Goal: Task Accomplishment & Management: Complete application form

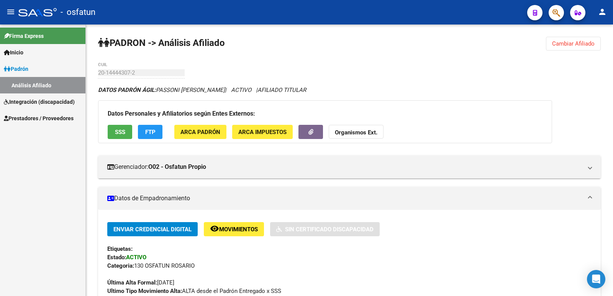
click at [599, 11] on mat-icon "person" at bounding box center [601, 11] width 9 height 9
click at [578, 34] on button "person Mi Perfil" at bounding box center [586, 32] width 47 height 18
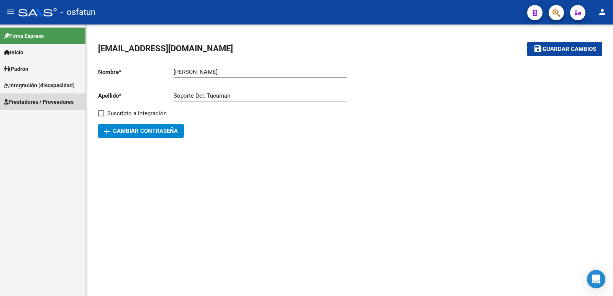
click at [30, 99] on span "Prestadores / Proveedores" at bounding box center [39, 102] width 70 height 8
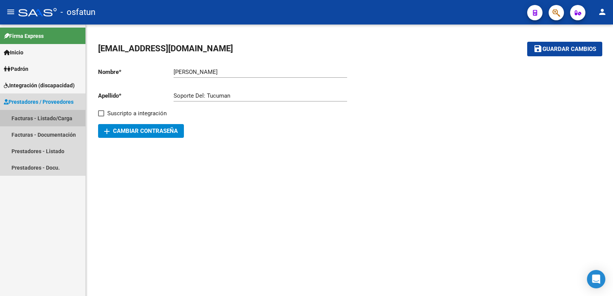
click at [30, 114] on link "Facturas - Listado/Carga" at bounding box center [42, 118] width 85 height 16
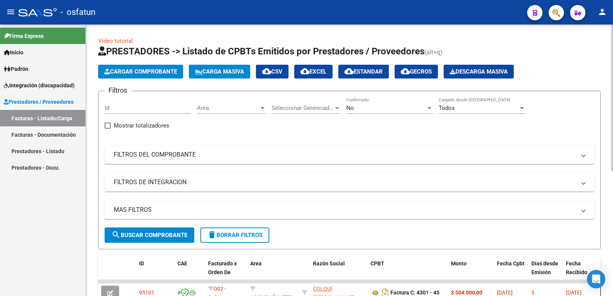
click at [127, 72] on span "Cargar Comprobante" at bounding box center [140, 71] width 73 height 7
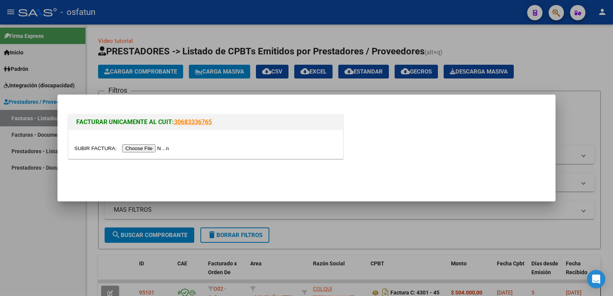
click at [159, 150] on input "file" at bounding box center [122, 148] width 97 height 8
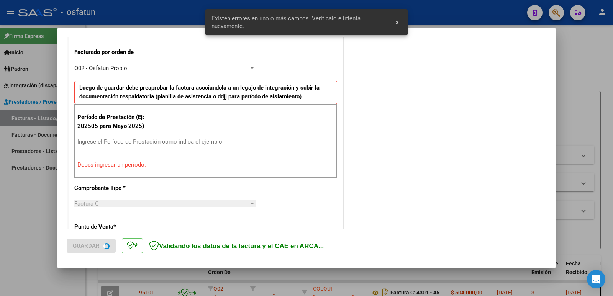
scroll to position [209, 0]
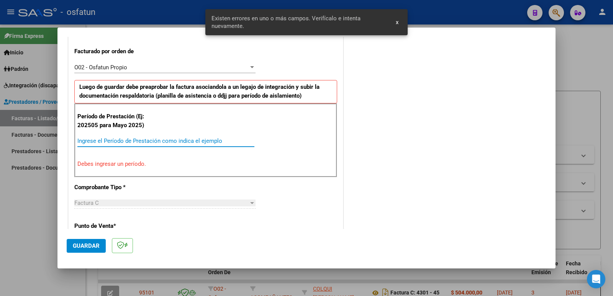
click at [119, 141] on input "Ingrese el Período de Prestación como indica el ejemplo" at bounding box center [165, 140] width 177 height 7
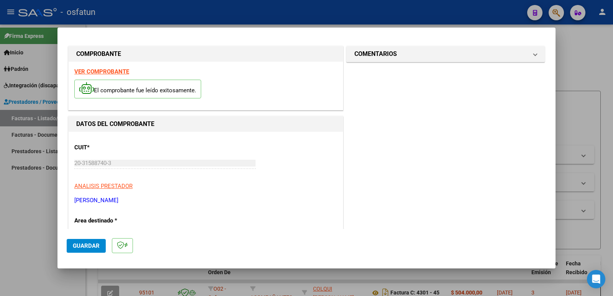
scroll to position [0, 0]
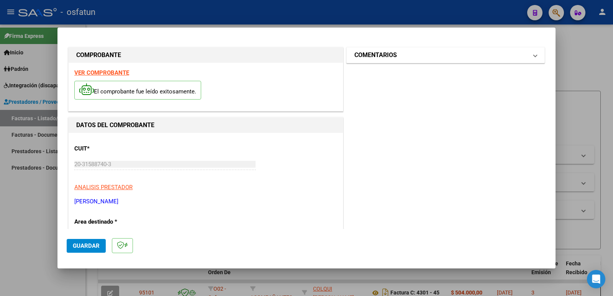
type input "202508"
click at [408, 57] on mat-panel-title "COMENTARIOS" at bounding box center [440, 55] width 173 height 9
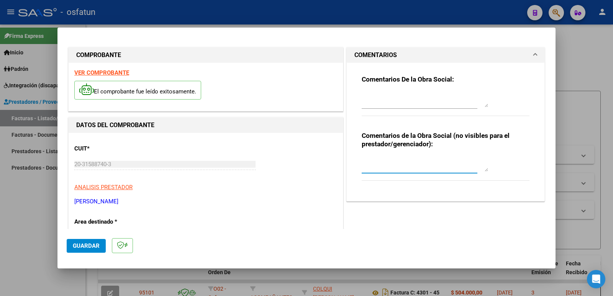
click at [382, 165] on textarea at bounding box center [424, 163] width 126 height 15
drag, startPoint x: 386, startPoint y: 167, endPoint x: 358, endPoint y: 160, distance: 28.9
click at [361, 160] on textarea "Fc Cargada por [PERSON_NAME]. [PERSON_NAME] / sin verificación de legajo" at bounding box center [424, 163] width 126 height 15
type textarea "Fc Cargada por [PERSON_NAME]. [PERSON_NAME] / sin verificación de legajo"
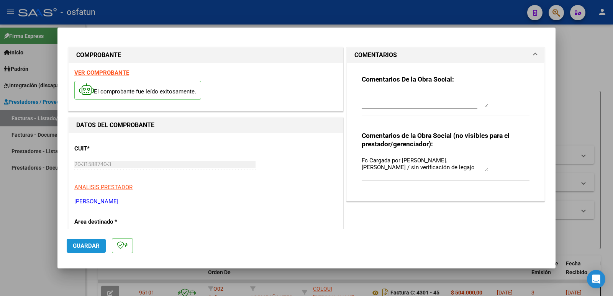
click at [76, 245] on span "Guardar" at bounding box center [86, 245] width 27 height 7
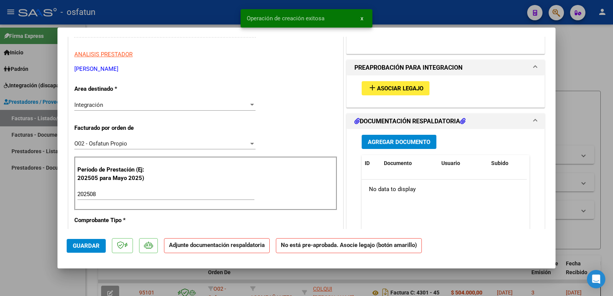
scroll to position [153, 0]
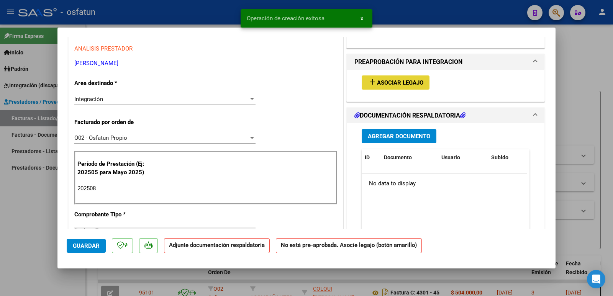
click at [392, 83] on span "Asociar Legajo" at bounding box center [400, 82] width 46 height 7
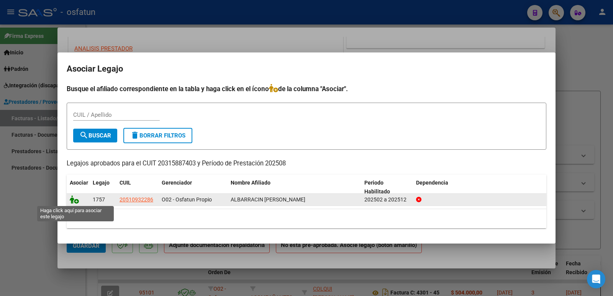
click at [75, 200] on icon at bounding box center [74, 199] width 9 height 8
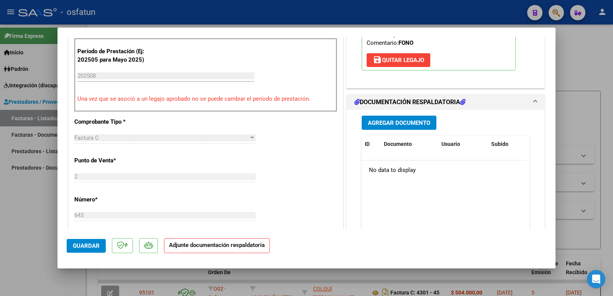
scroll to position [268, 0]
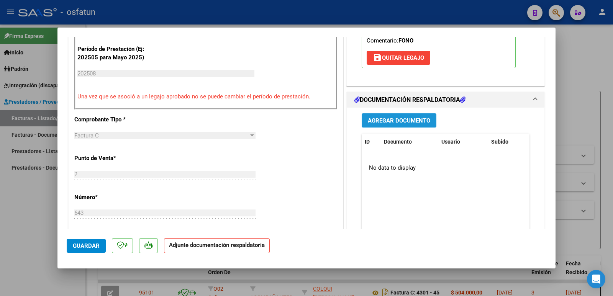
click at [395, 123] on span "Agregar Documento" at bounding box center [399, 120] width 62 height 7
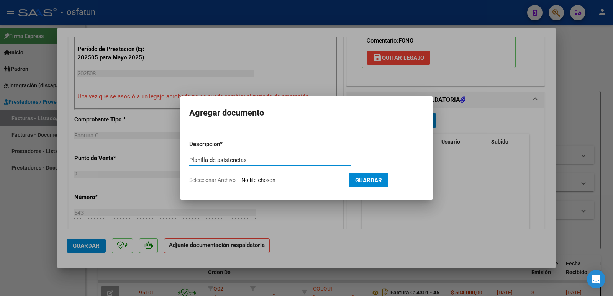
type input "Planilla de asistencias"
click at [257, 180] on input "Seleccionar Archivo" at bounding box center [291, 180] width 101 height 7
type input "C:\fakepath\asistencia [DATE] Albarracín [PERSON_NAME].pdf"
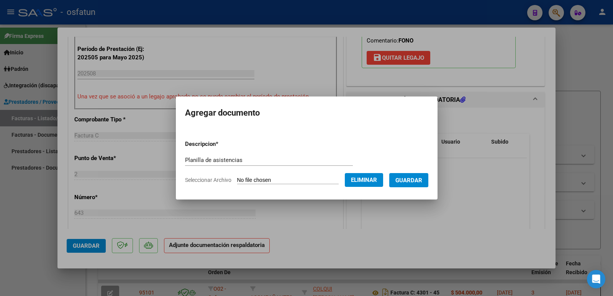
click at [403, 180] on span "Guardar" at bounding box center [408, 180] width 27 height 7
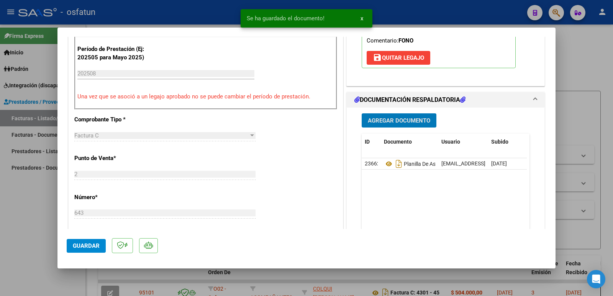
click at [392, 123] on span "Agregar Documento" at bounding box center [399, 120] width 62 height 7
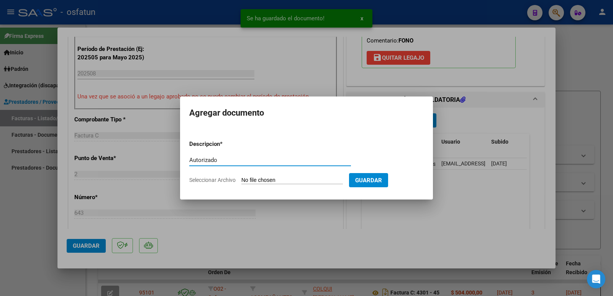
type input "Autorizado"
click at [286, 180] on input "Seleccionar Archivo" at bounding box center [291, 180] width 101 height 7
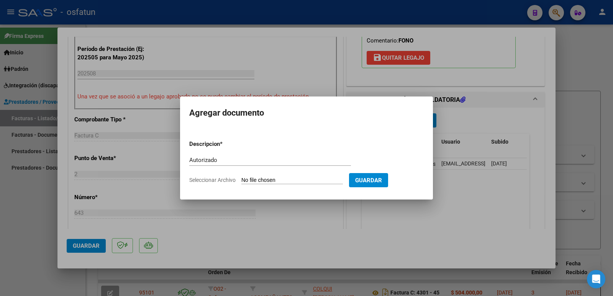
type input "C:\fakepath\Autorizacion 2025.pdf"
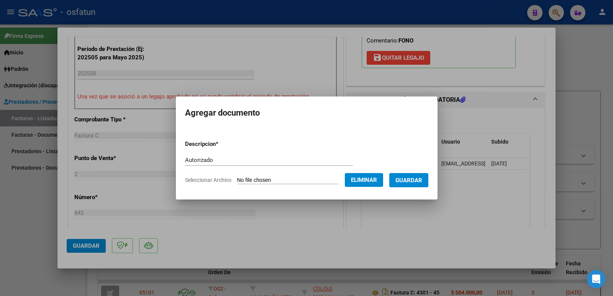
click at [415, 179] on span "Guardar" at bounding box center [408, 180] width 27 height 7
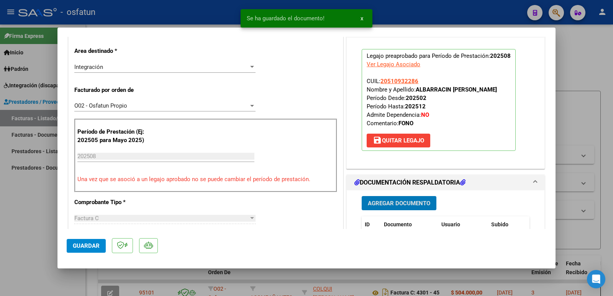
scroll to position [115, 0]
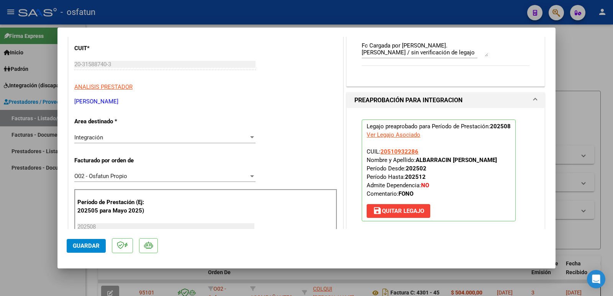
drag, startPoint x: 414, startPoint y: 161, endPoint x: 503, endPoint y: 160, distance: 89.2
click at [497, 160] on strong "ALBARRACIN [PERSON_NAME]" at bounding box center [455, 160] width 81 height 7
copy strong "ALBARRACIN [PERSON_NAME]"
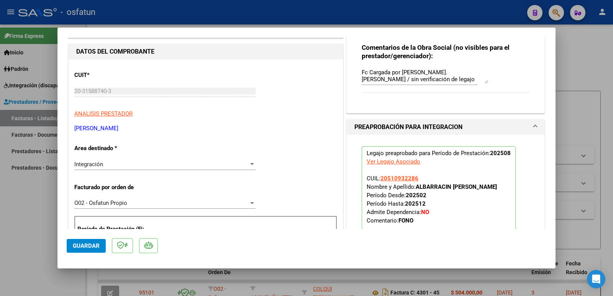
scroll to position [77, 0]
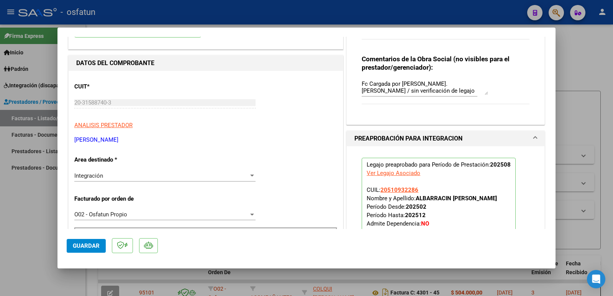
drag, startPoint x: 162, startPoint y: 140, endPoint x: 68, endPoint y: 140, distance: 94.2
copy p "[PERSON_NAME]"
click at [88, 247] on span "Guardar" at bounding box center [86, 245] width 27 height 7
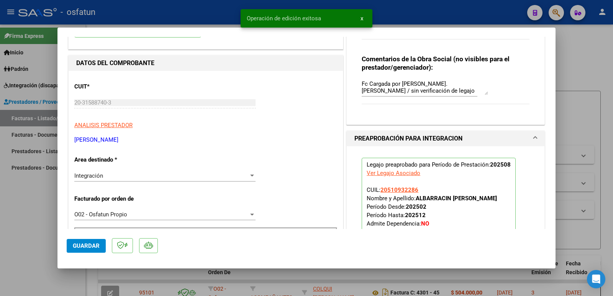
click at [19, 241] on div at bounding box center [306, 148] width 613 height 296
type input "$ 0,00"
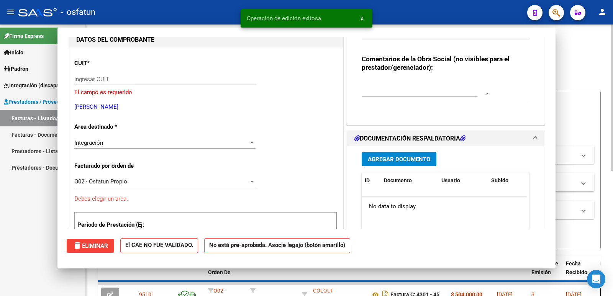
scroll to position [81, 0]
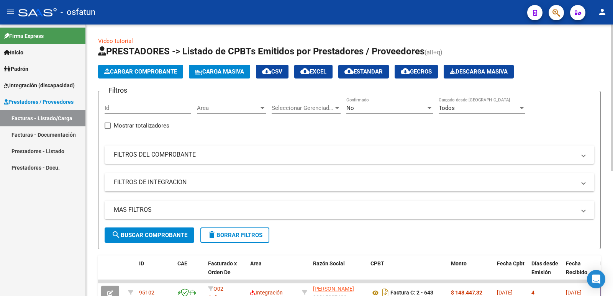
click at [145, 73] on span "Cargar Comprobante" at bounding box center [140, 71] width 73 height 7
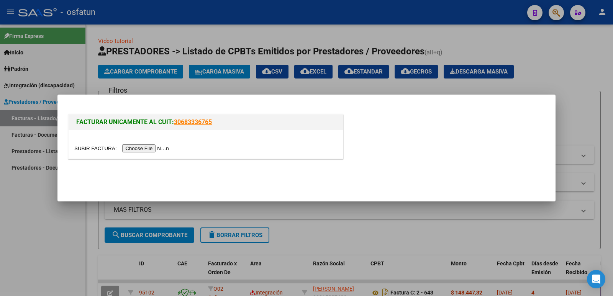
click at [136, 146] on input "file" at bounding box center [122, 148] width 97 height 8
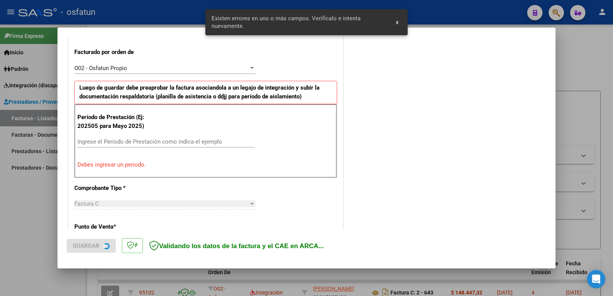
scroll to position [209, 0]
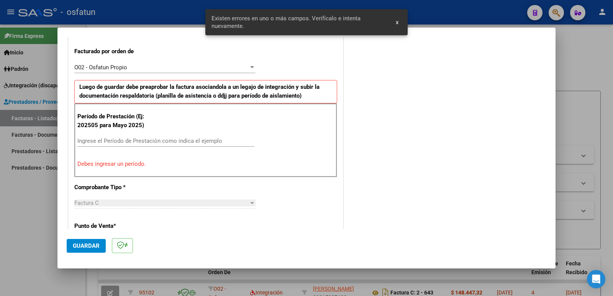
click at [134, 142] on input "Ingrese el Período de Prestación como indica el ejemplo" at bounding box center [165, 140] width 177 height 7
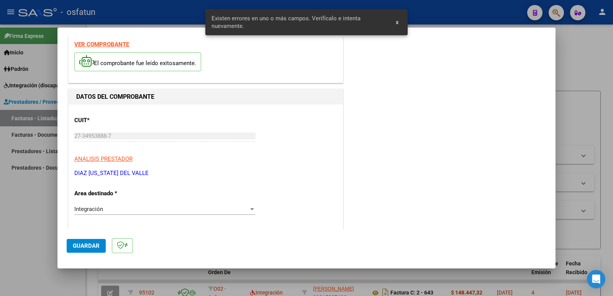
scroll to position [0, 0]
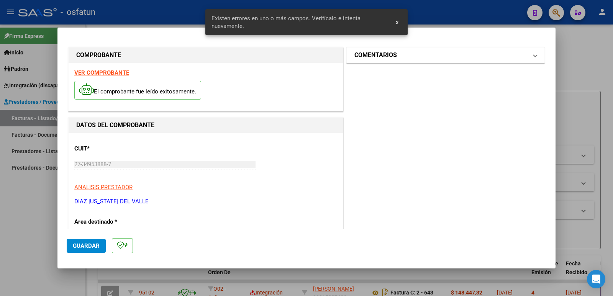
type input "202508"
click at [383, 56] on h1 "COMENTARIOS" at bounding box center [375, 55] width 42 height 9
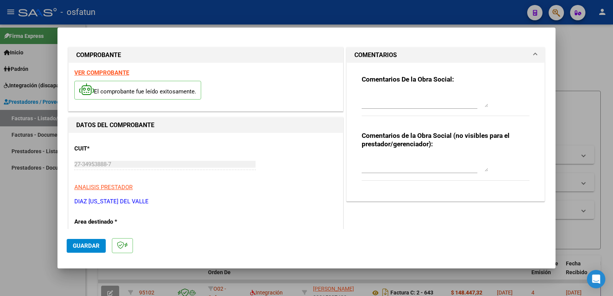
click at [371, 162] on textarea at bounding box center [424, 163] width 126 height 15
paste textarea "Fc Cargada por [PERSON_NAME]. [PERSON_NAME] / sin verificación de legajo"
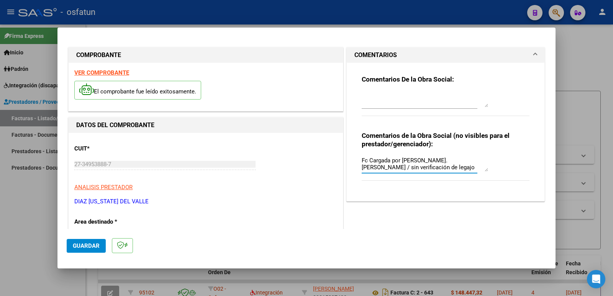
type textarea "Fc Cargada por [PERSON_NAME]. [PERSON_NAME] / sin verificación de legajo"
click at [82, 249] on span "Guardar" at bounding box center [86, 245] width 27 height 7
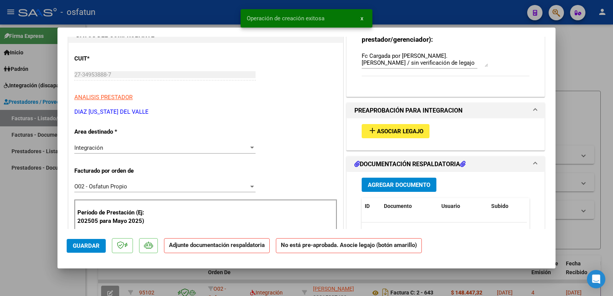
scroll to position [115, 0]
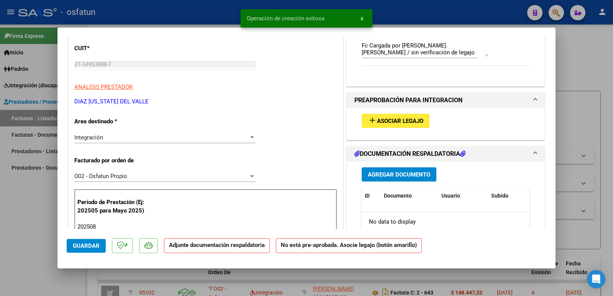
click at [402, 118] on span "Asociar Legajo" at bounding box center [400, 121] width 46 height 7
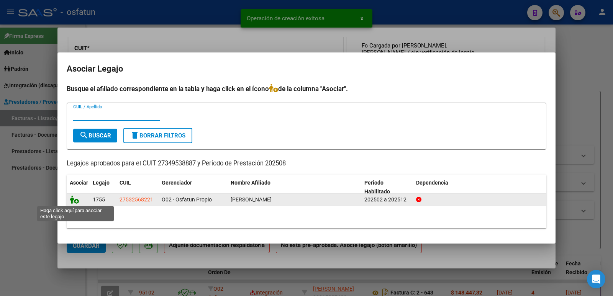
click at [72, 201] on icon at bounding box center [74, 199] width 9 height 8
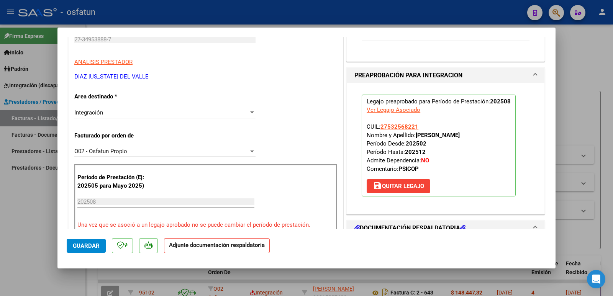
scroll to position [191, 0]
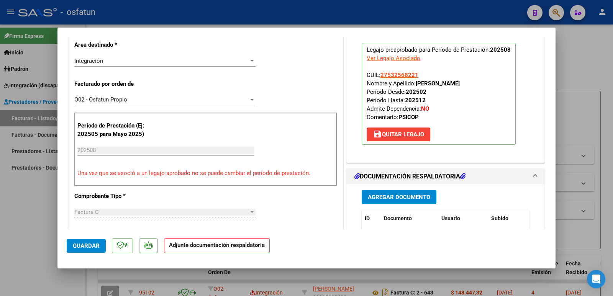
click at [394, 196] on span "Agregar Documento" at bounding box center [399, 197] width 62 height 7
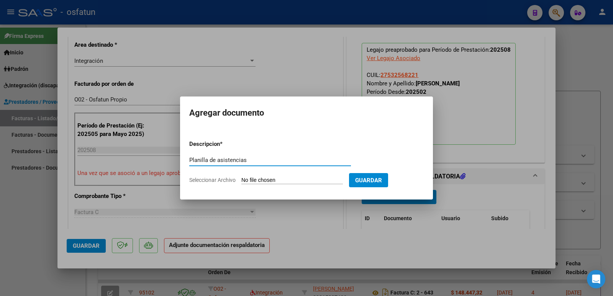
type input "Planilla de asistencias"
click at [290, 182] on input "Seleccionar Archivo" at bounding box center [291, 180] width 101 height 7
type input "C:\fakepath\Asistencia Iara 08-25.pdf"
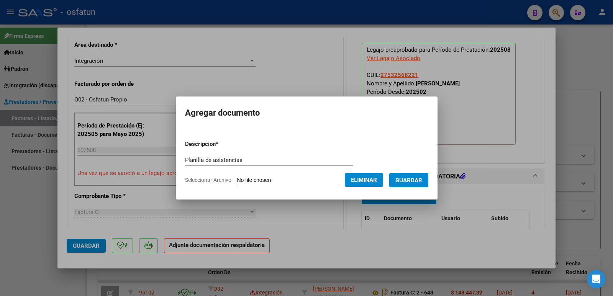
click at [416, 177] on span "Guardar" at bounding box center [408, 180] width 27 height 7
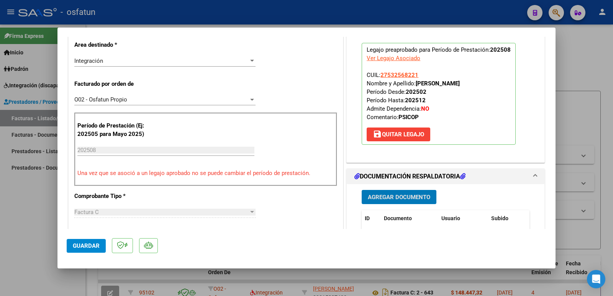
scroll to position [268, 0]
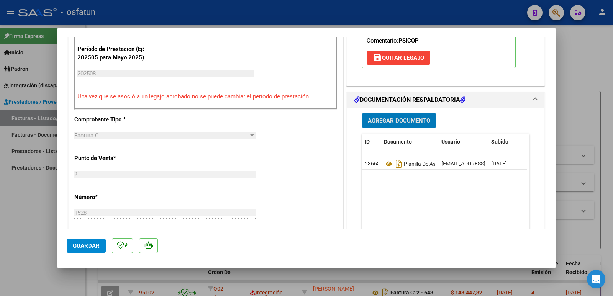
click at [392, 120] on span "Agregar Documento" at bounding box center [399, 120] width 62 height 7
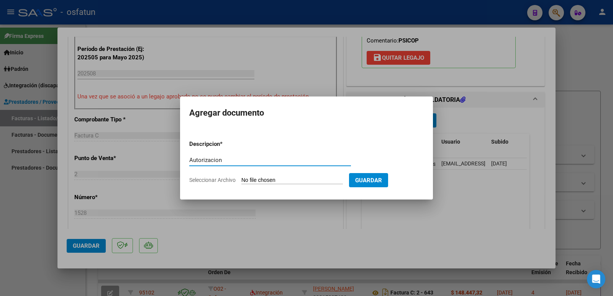
type input "Autorizacion"
click at [309, 178] on input "Seleccionar Archivo" at bounding box center [291, 180] width 101 height 7
type input "C:\fakepath\Autorizacion 2025.pdf"
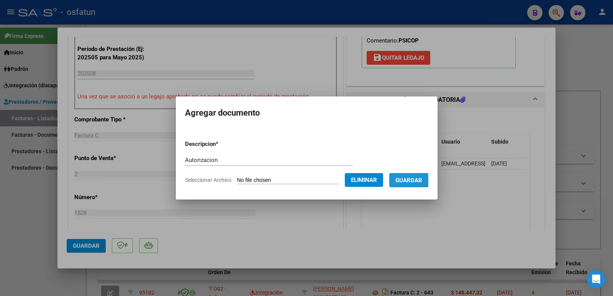
click at [420, 182] on span "Guardar" at bounding box center [408, 180] width 27 height 7
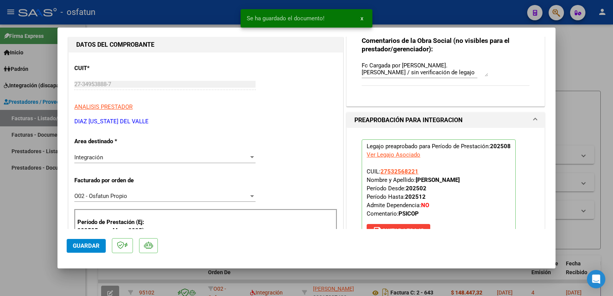
scroll to position [77, 0]
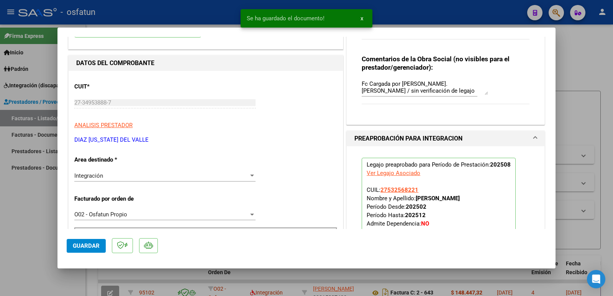
drag, startPoint x: 412, startPoint y: 199, endPoint x: 494, endPoint y: 198, distance: 81.9
click at [494, 198] on p "Legajo preaprobado para Período de Prestación: 202508 Ver Legajo Asociado CUIL:…" at bounding box center [438, 209] width 154 height 102
copy strong "[PERSON_NAME]"
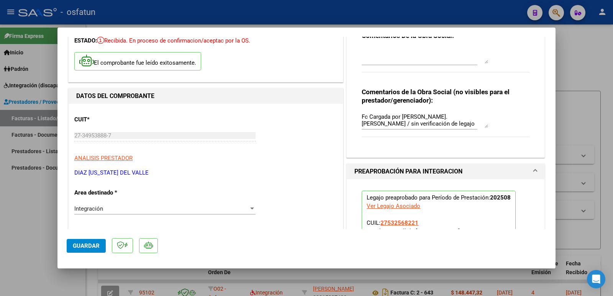
scroll to position [38, 0]
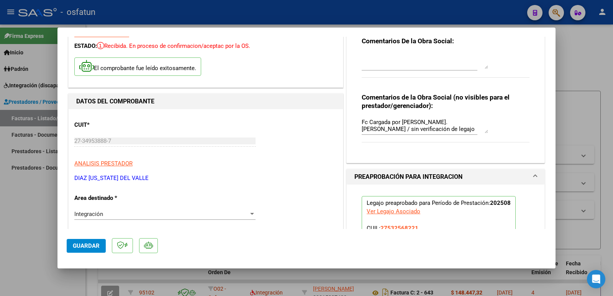
click at [64, 143] on mat-dialog-content "COMPROBANTE VER COMPROBANTE ESTADO: Recibida. En proceso de confirmacion/acepta…" at bounding box center [306, 133] width 498 height 192
drag, startPoint x: 145, startPoint y: 178, endPoint x: 66, endPoint y: 180, distance: 79.6
click at [66, 180] on mat-dialog-content "COMPROBANTE VER COMPROBANTE ESTADO: Recibida. En proceso de confirmacion/acepta…" at bounding box center [306, 133] width 498 height 192
copy p "DIAZ [US_STATE] DEL VALLE"
click at [80, 246] on span "Guardar" at bounding box center [86, 245] width 27 height 7
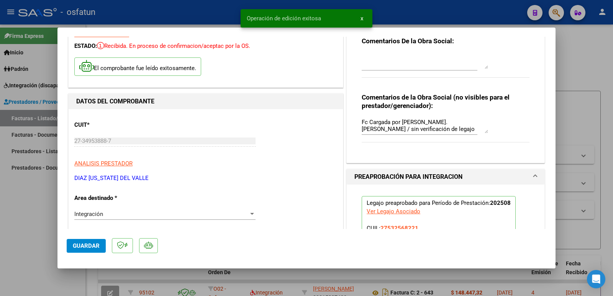
click at [27, 254] on div at bounding box center [306, 148] width 613 height 296
type input "$ 0,00"
